Goal: Find specific page/section: Find specific page/section

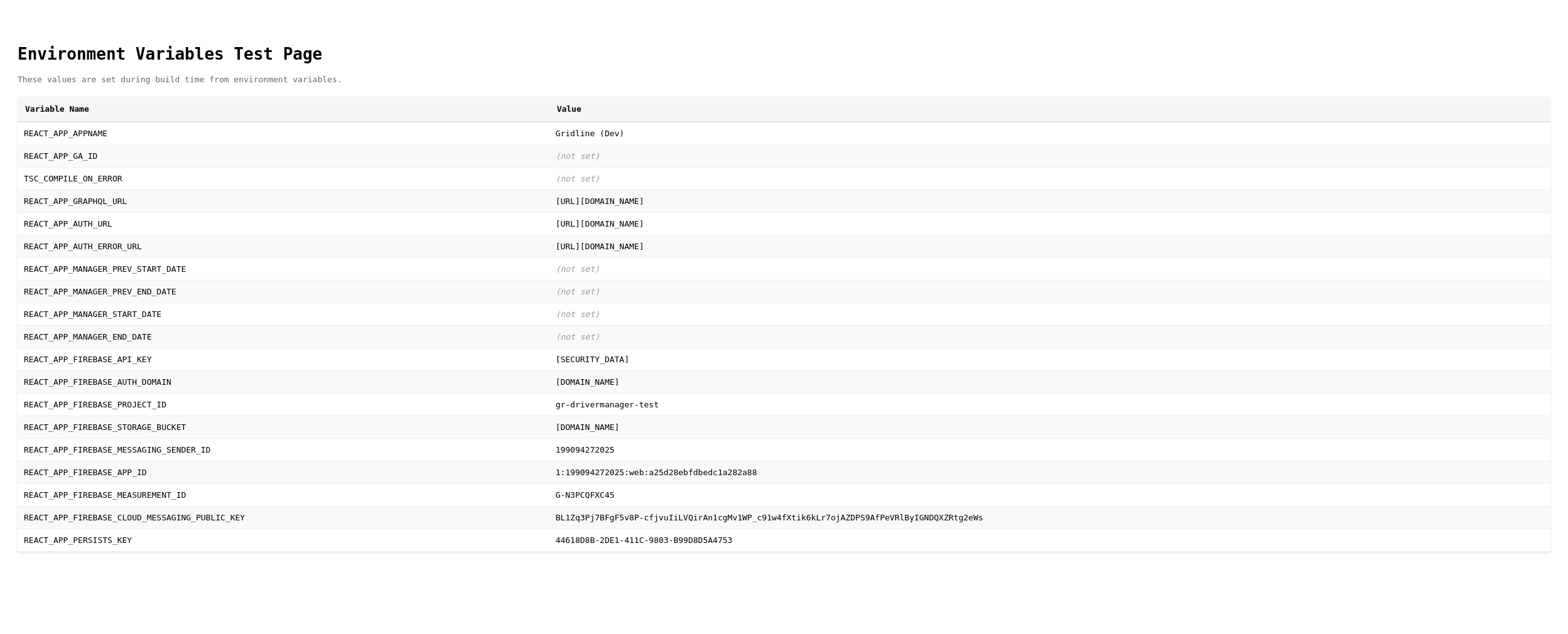
scroll to position [37, 0]
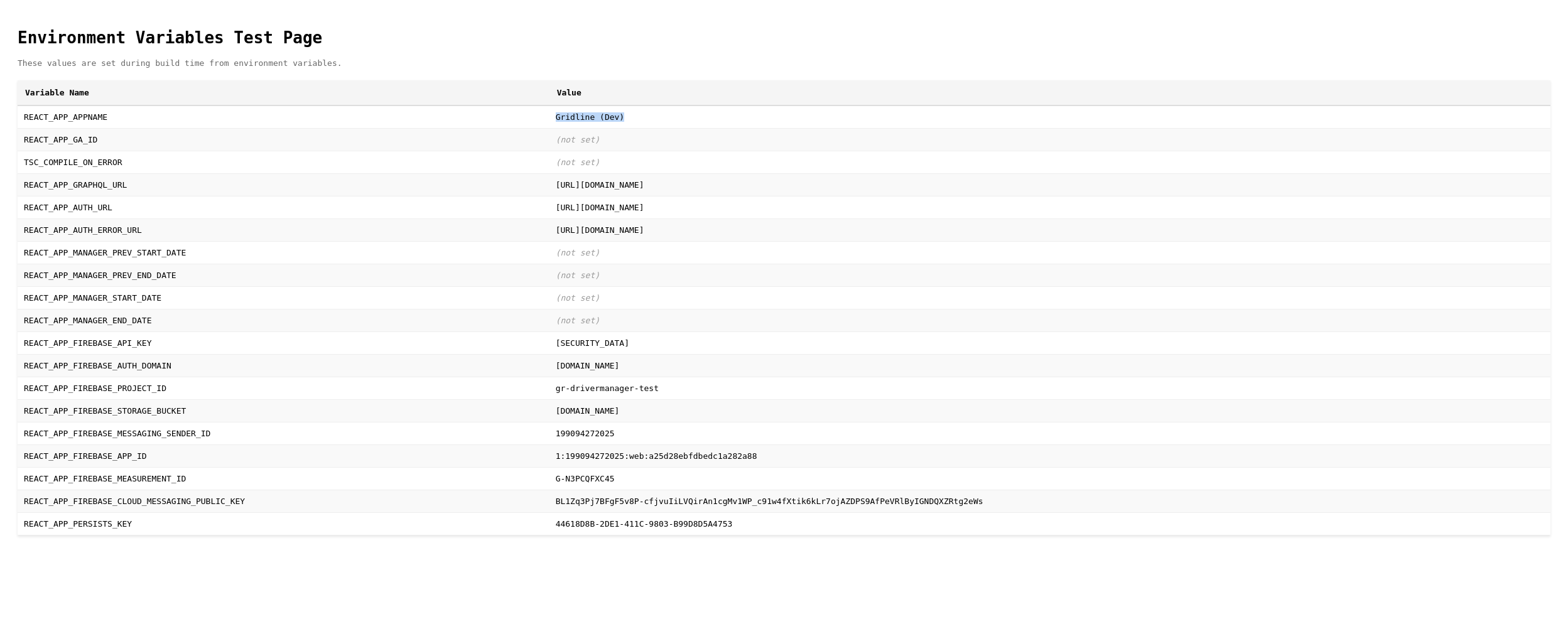
drag, startPoint x: 280, startPoint y: 83, endPoint x: 399, endPoint y: 91, distance: 119.3
click at [549, 105] on td "Gridline (Dev)" at bounding box center [1050, 117] width 1001 height 23
click at [549, 128] on td "(not set)" at bounding box center [1050, 139] width 1001 height 23
drag, startPoint x: 277, startPoint y: 112, endPoint x: 366, endPoint y: 114, distance: 89.0
click at [549, 128] on td "(not set)" at bounding box center [1050, 139] width 1001 height 23
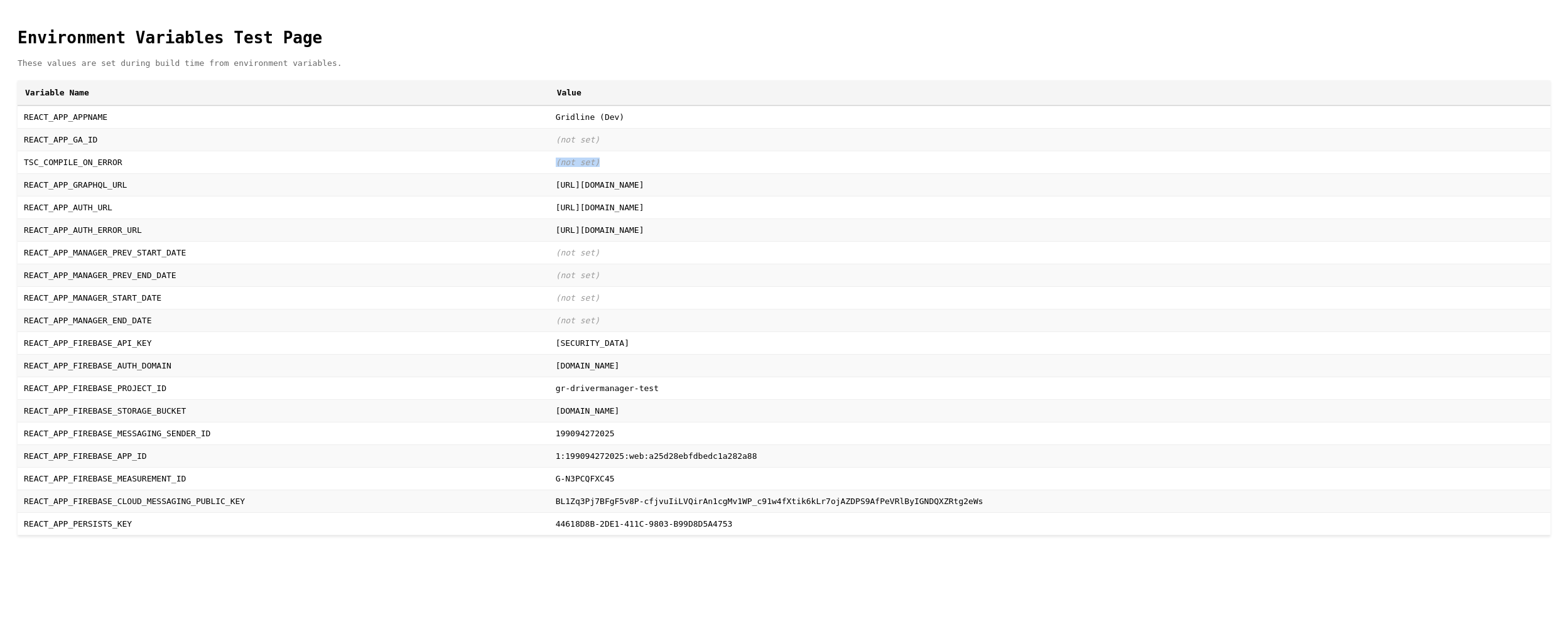
drag, startPoint x: 366, startPoint y: 114, endPoint x: 355, endPoint y: 137, distance: 25.5
click at [549, 151] on td "(not set)" at bounding box center [1050, 162] width 1001 height 23
click at [863, 431] on body "Environment Variables Test Page These values are set during build time from env…" at bounding box center [784, 276] width 1558 height 543
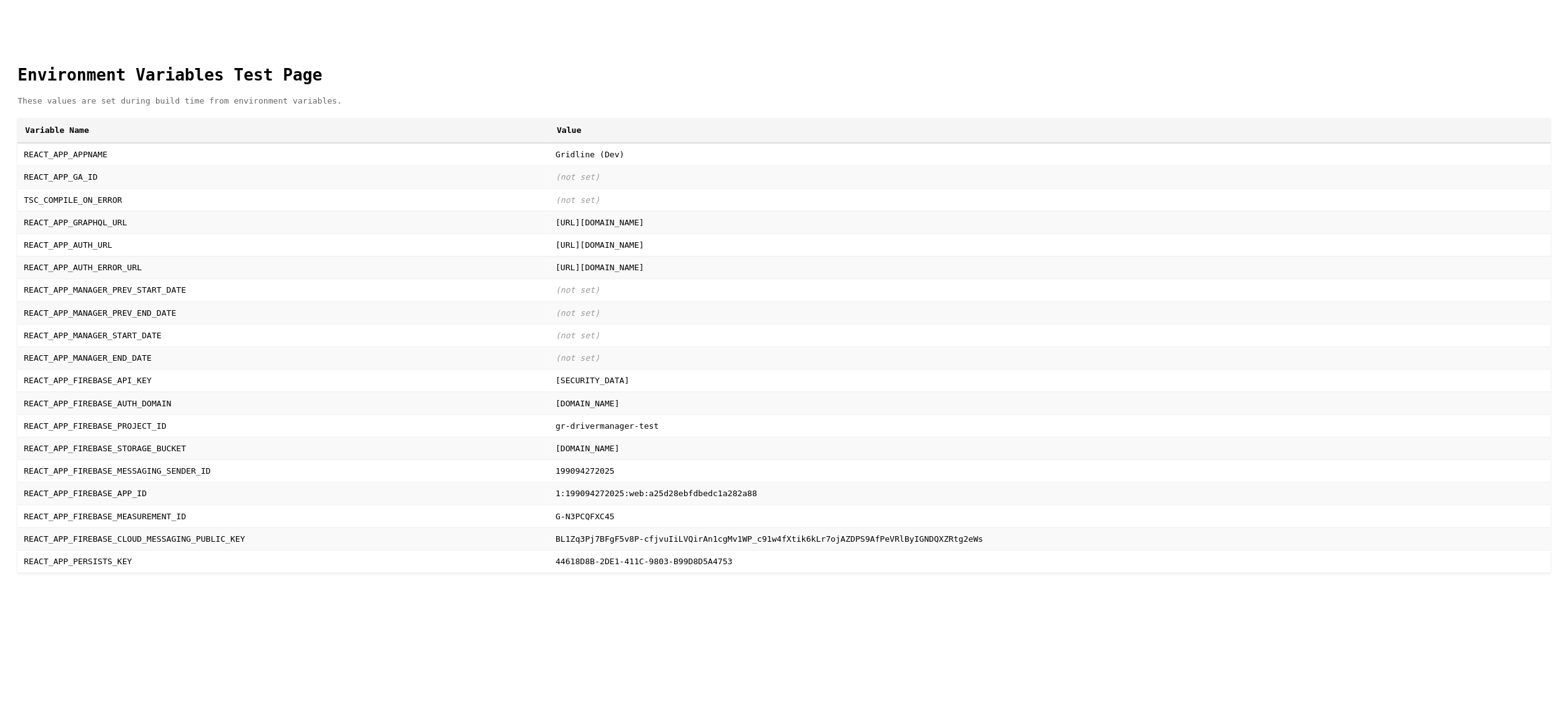
scroll to position [0, 0]
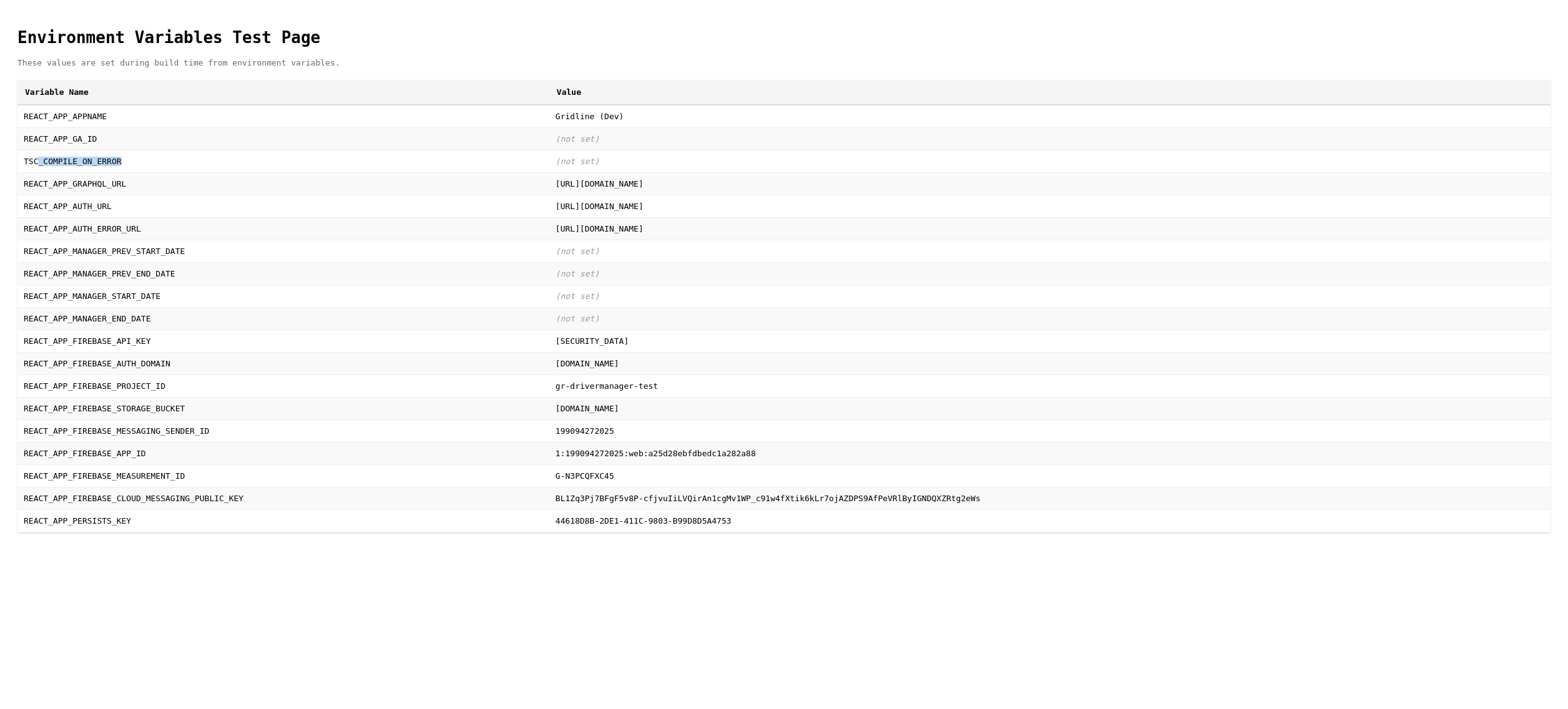
drag, startPoint x: 147, startPoint y: 173, endPoint x: 35, endPoint y: 182, distance: 112.4
click at [35, 172] on td "TSC_COMPILE_ON_ERROR" at bounding box center [283, 161] width 532 height 23
click at [137, 172] on td "TSC_COMPILE_ON_ERROR" at bounding box center [283, 161] width 532 height 23
click at [97, 172] on td "TSC_COMPILE_ON_ERROR" at bounding box center [283, 161] width 532 height 23
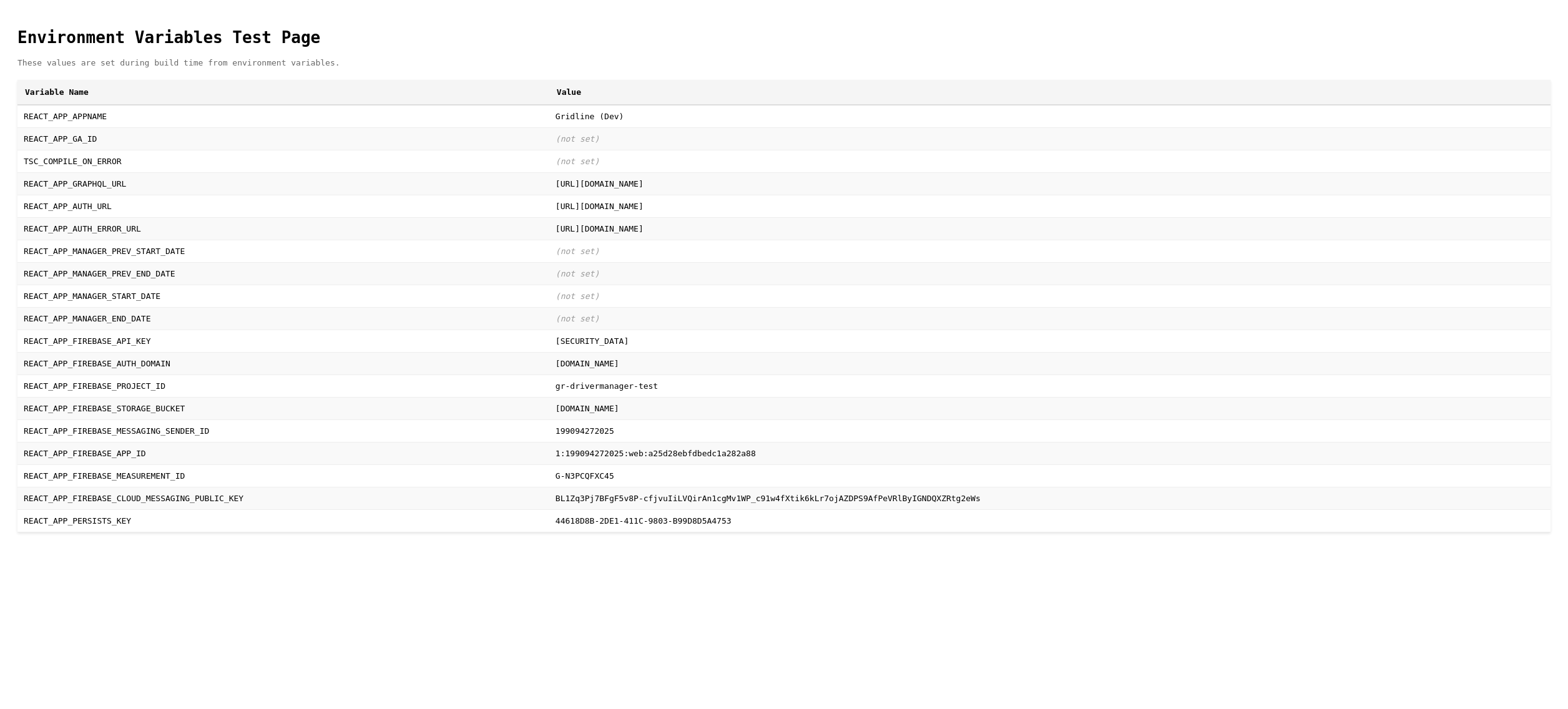
click at [549, 262] on td "(not set)" at bounding box center [1049, 251] width 1001 height 23
drag, startPoint x: 341, startPoint y: 169, endPoint x: 259, endPoint y: 174, distance: 82.2
click at [259, 172] on tr "TSC_COMPILE_ON_ERROR (not set)" at bounding box center [784, 161] width 1533 height 23
drag, startPoint x: 276, startPoint y: 476, endPoint x: 398, endPoint y: 473, distance: 122.0
click at [549, 420] on td "[DOMAIN_NAME]" at bounding box center [1049, 408] width 1001 height 23
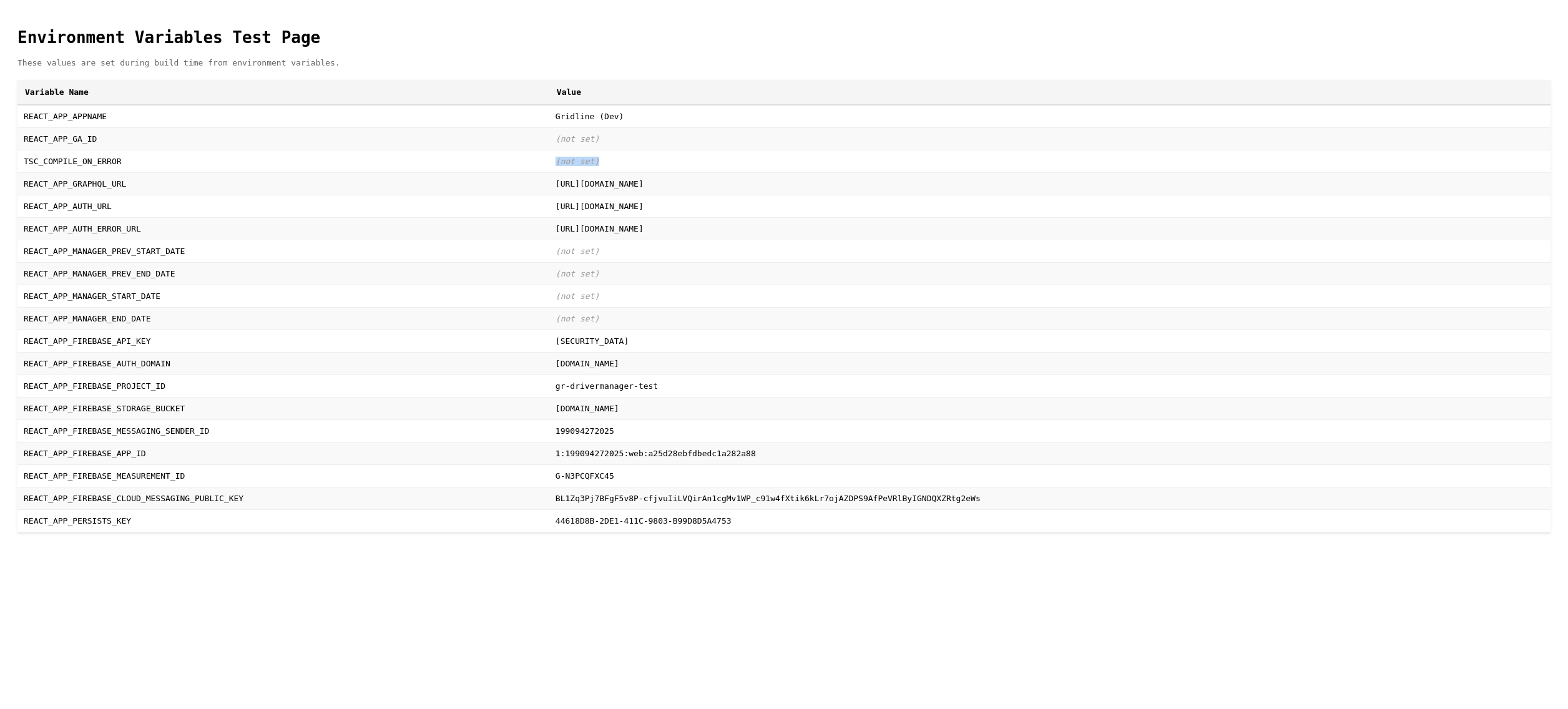
drag, startPoint x: 398, startPoint y: 473, endPoint x: 462, endPoint y: 474, distance: 64.0
click at [549, 420] on td "[DOMAIN_NAME]" at bounding box center [1049, 408] width 1001 height 23
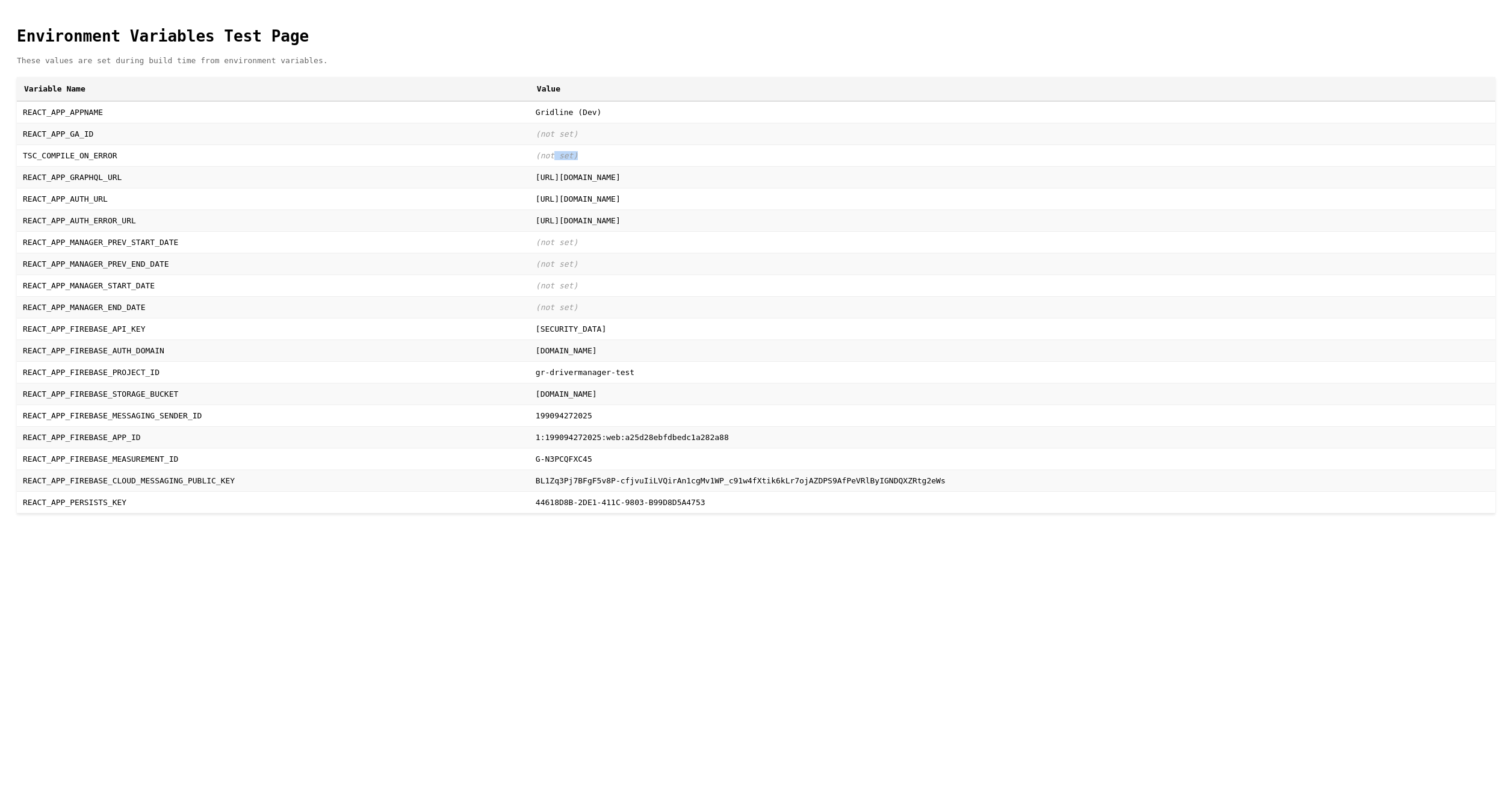
drag, startPoint x: 289, startPoint y: 172, endPoint x: 403, endPoint y: 172, distance: 114.0
click at [529, 166] on td "(not set)" at bounding box center [1012, 155] width 965 height 22
drag, startPoint x: 289, startPoint y: 176, endPoint x: 238, endPoint y: 176, distance: 51.0
click at [238, 166] on tr "TSC_COMPILE_ON_ERROR (not set)" at bounding box center [756, 155] width 1478 height 22
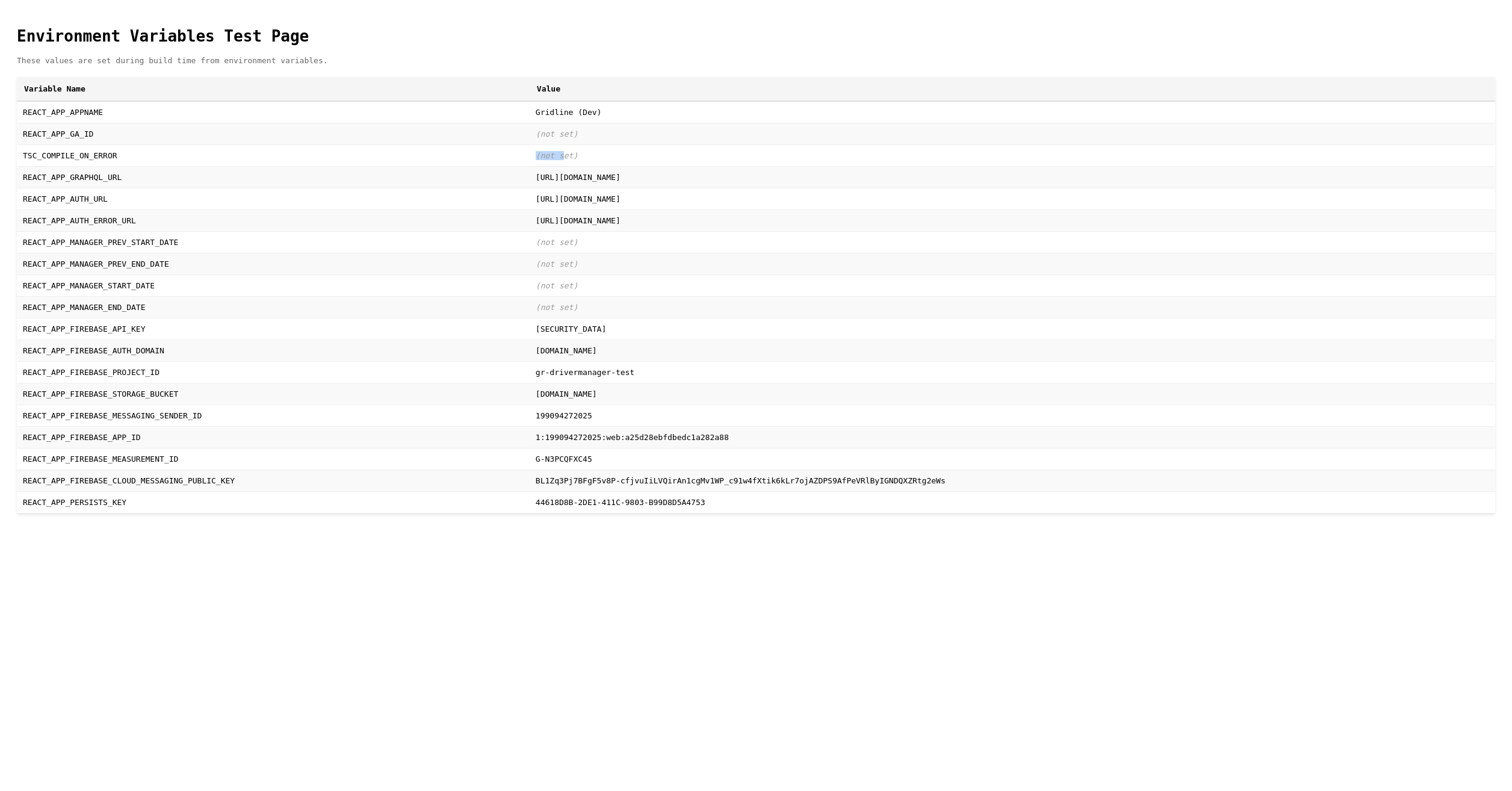
drag, startPoint x: 238, startPoint y: 176, endPoint x: 134, endPoint y: 177, distance: 104.0
click at [142, 166] on td "TSC_COMPILE_ON_ERROR" at bounding box center [273, 155] width 513 height 22
drag, startPoint x: 144, startPoint y: 166, endPoint x: 15, endPoint y: 176, distance: 129.4
click at [17, 166] on td "TSC_COMPILE_ON_ERROR" at bounding box center [273, 155] width 513 height 22
click at [529, 159] on td "(not set)" at bounding box center [1012, 155] width 965 height 22
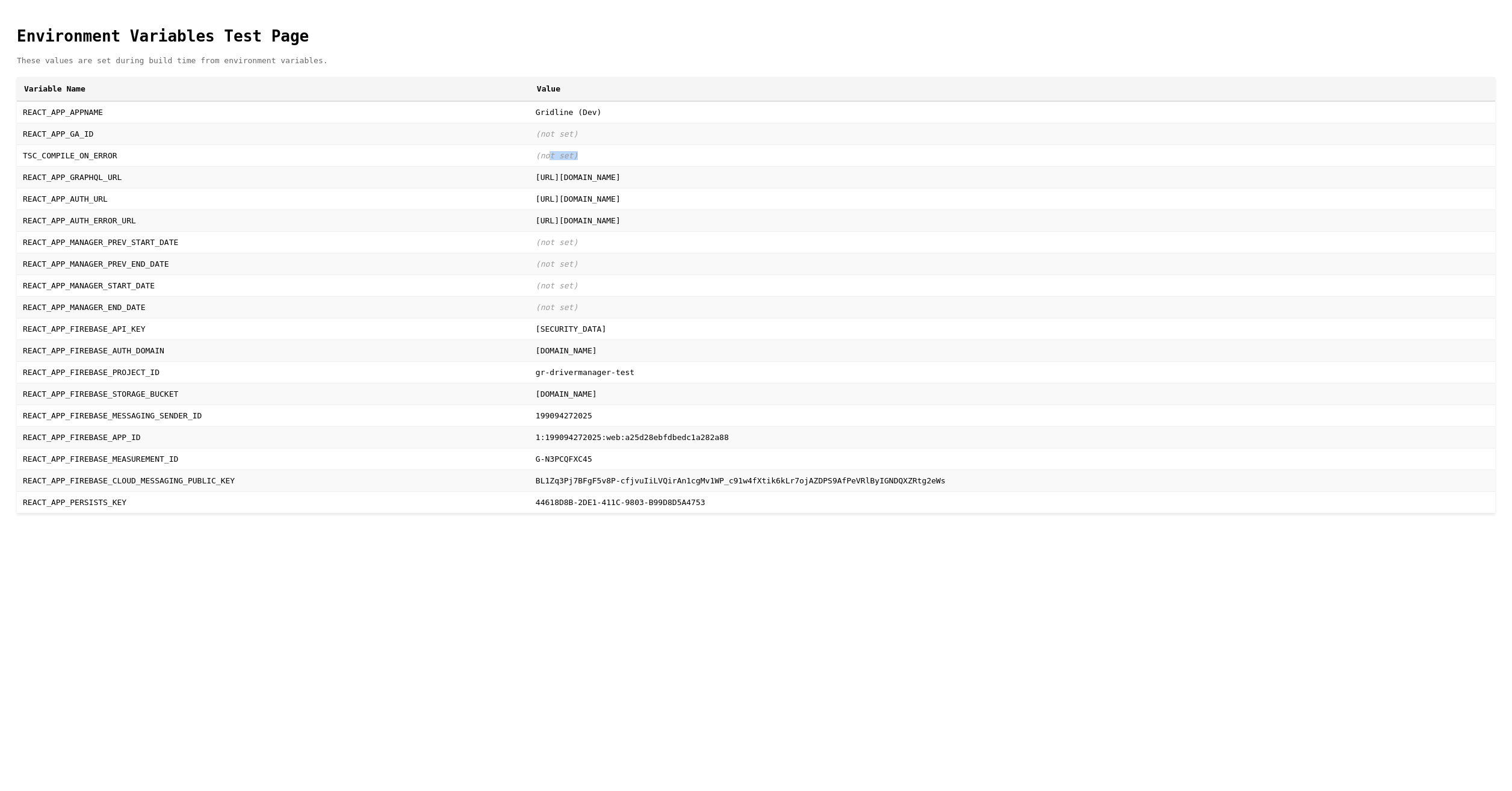
drag, startPoint x: 330, startPoint y: 169, endPoint x: 283, endPoint y: 180, distance: 48.3
click at [529, 166] on td "(not set)" at bounding box center [1012, 155] width 965 height 22
drag, startPoint x: 283, startPoint y: 180, endPoint x: 277, endPoint y: 180, distance: 6.0
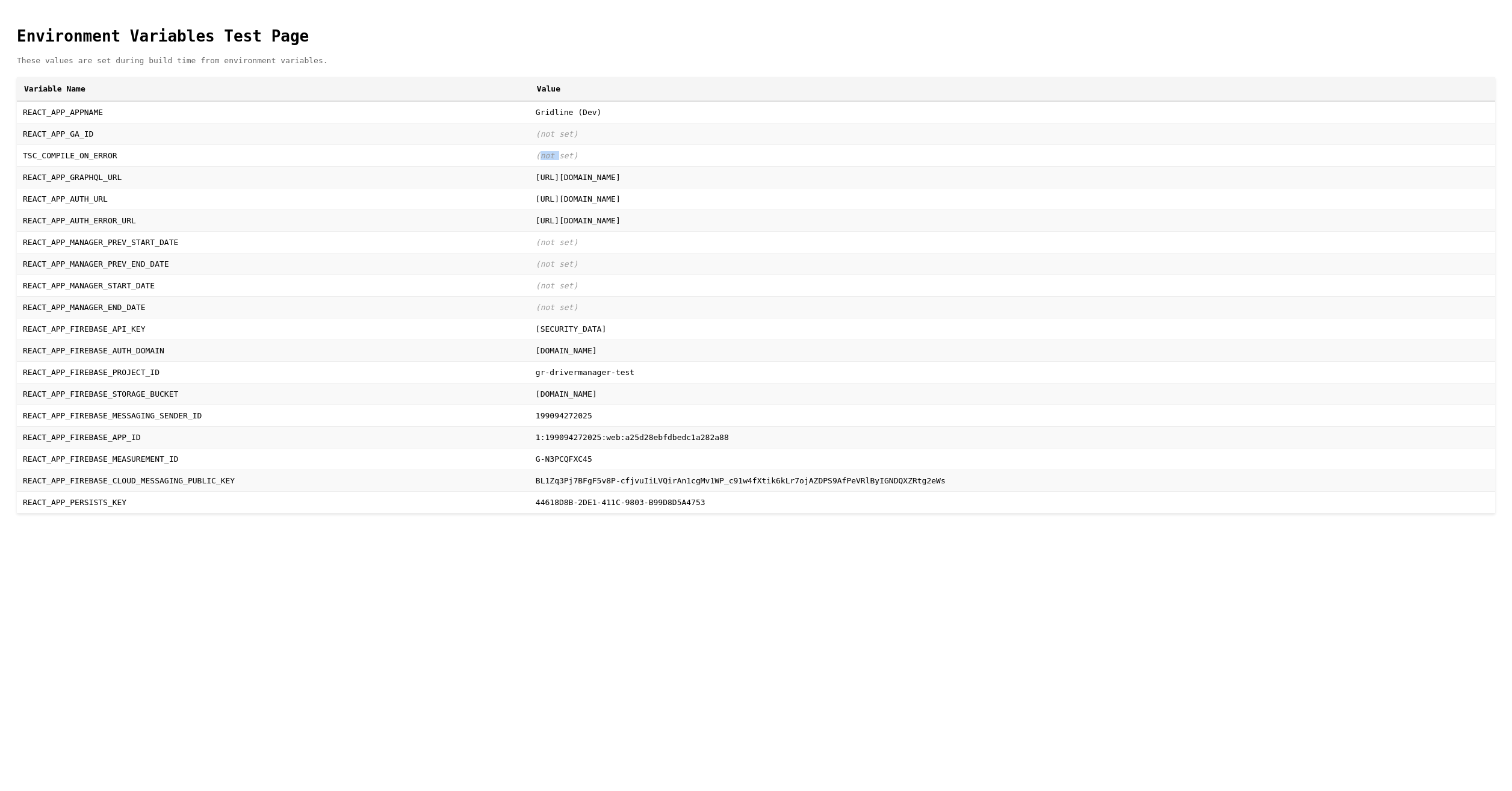
click at [529, 166] on td "(not set)" at bounding box center [1012, 155] width 965 height 22
drag, startPoint x: 86, startPoint y: 174, endPoint x: 53, endPoint y: 173, distance: 33.0
click at [53, 166] on td "TSC_COMPILE_ON_ERROR" at bounding box center [273, 155] width 513 height 22
drag, startPoint x: 249, startPoint y: 170, endPoint x: 274, endPoint y: 168, distance: 25.1
click at [250, 166] on td "TSC_COMPILE_ON_ERROR" at bounding box center [273, 155] width 513 height 22
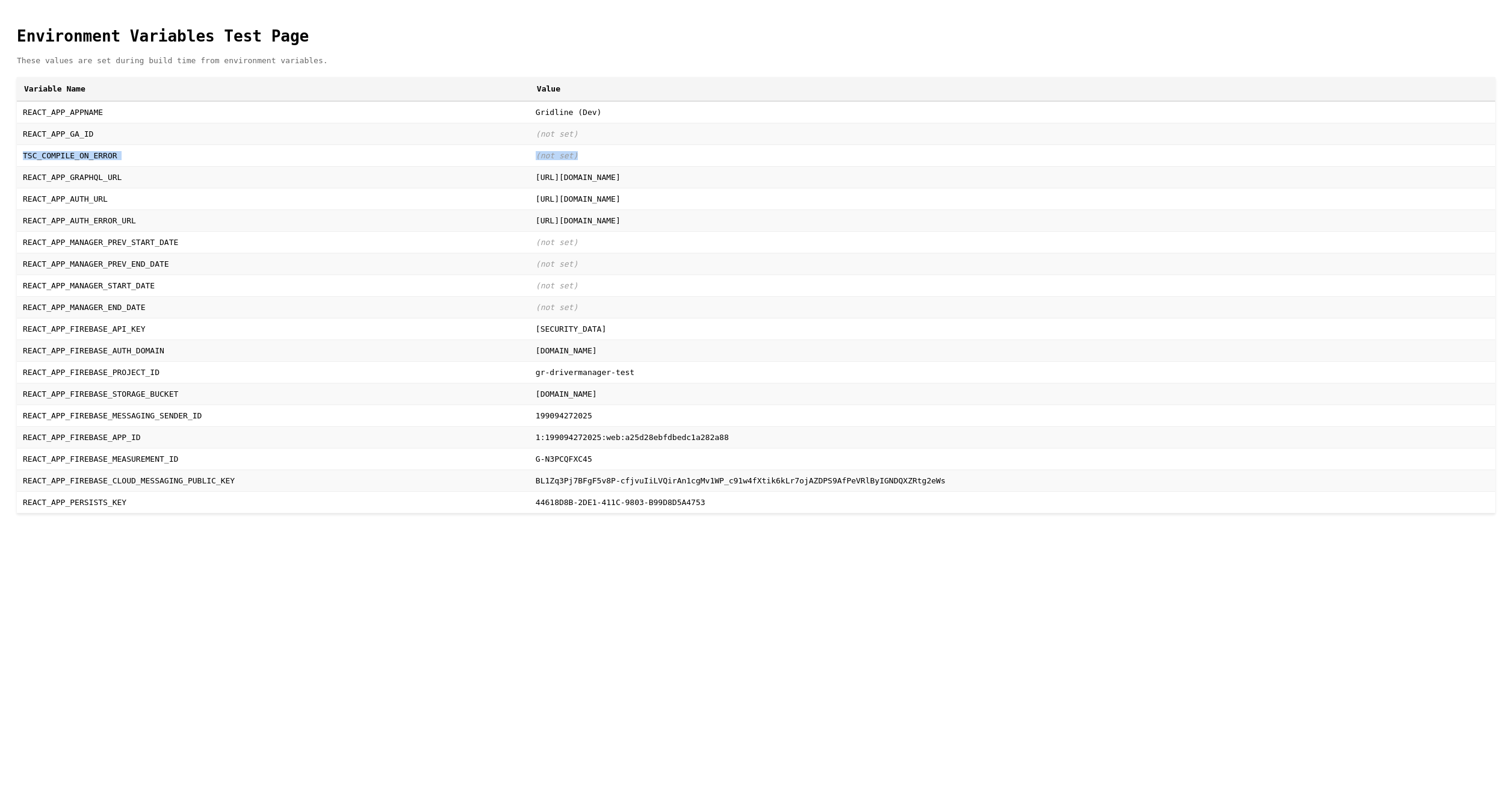
drag, startPoint x: 325, startPoint y: 163, endPoint x: 15, endPoint y: 170, distance: 310.1
click at [17, 166] on tr "TSC_COMPILE_ON_ERROR (not set)" at bounding box center [756, 155] width 1478 height 22
copy tr "TSC_COMPILE_ON_ERROR (not set)"
